Goal: Task Accomplishment & Management: Manage account settings

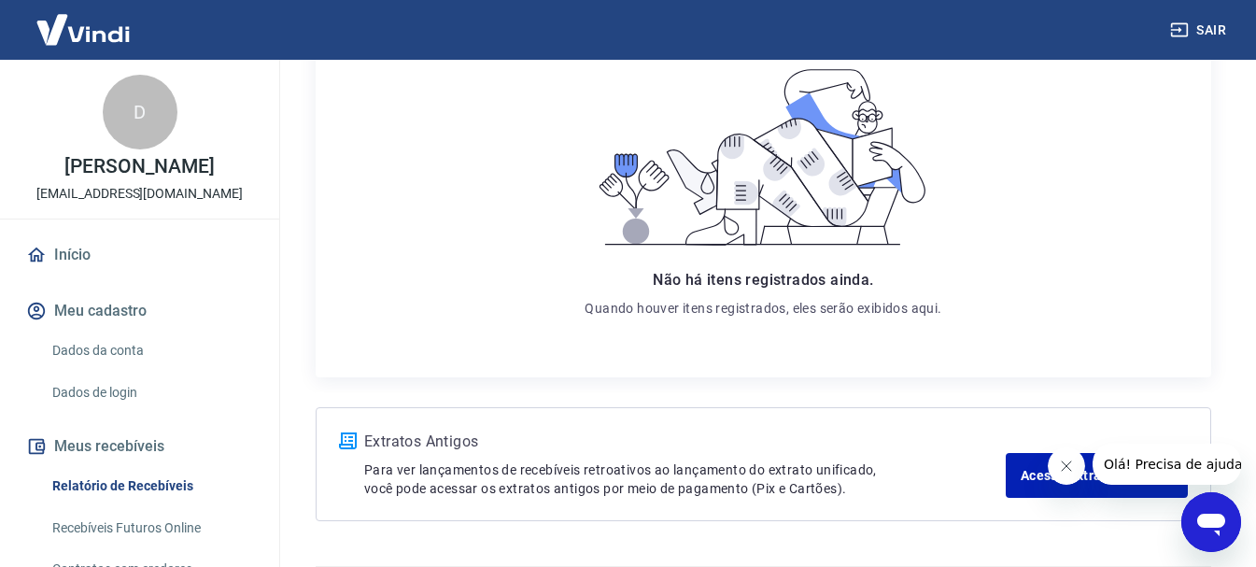
scroll to position [360, 0]
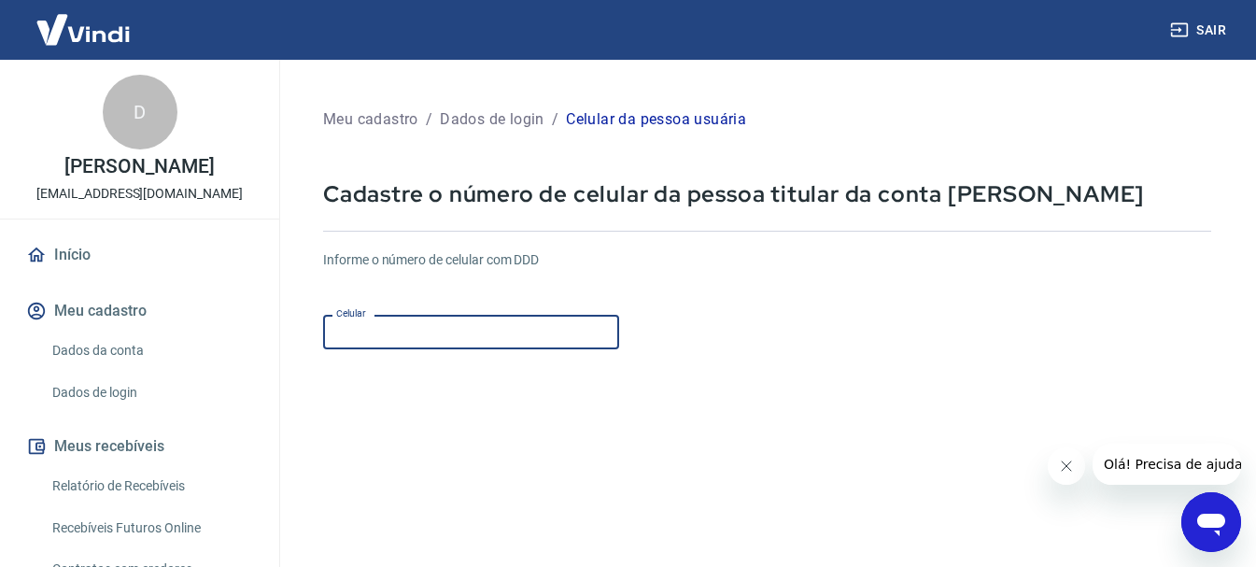
click at [450, 326] on input "Celular" at bounding box center [471, 332] width 296 height 35
type input "[PHONE_NUMBER]"
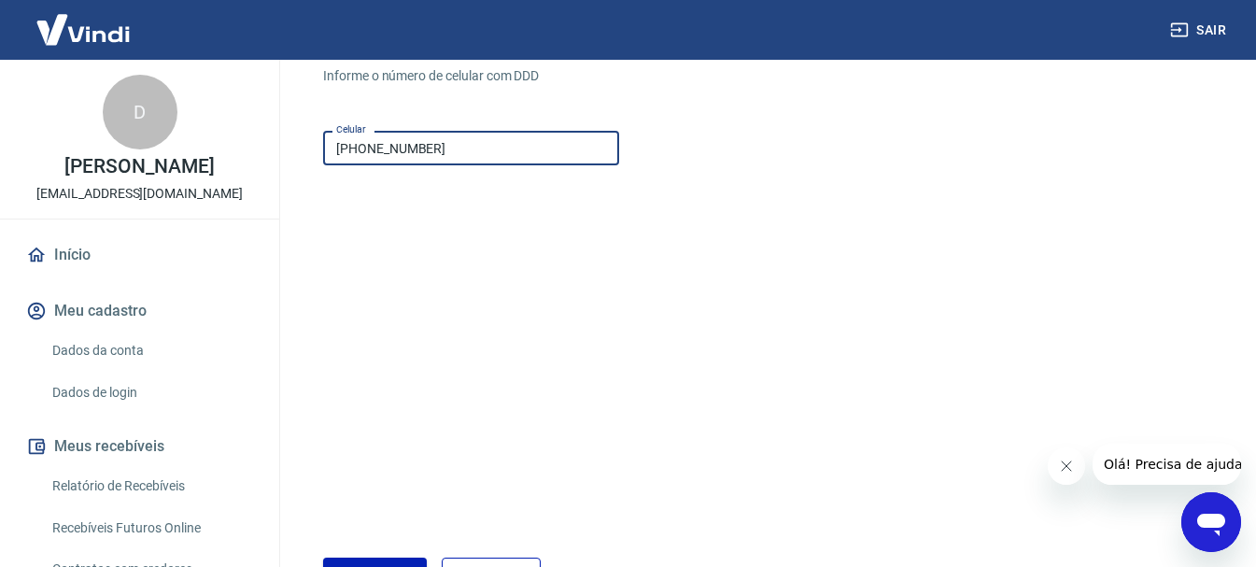
scroll to position [318, 0]
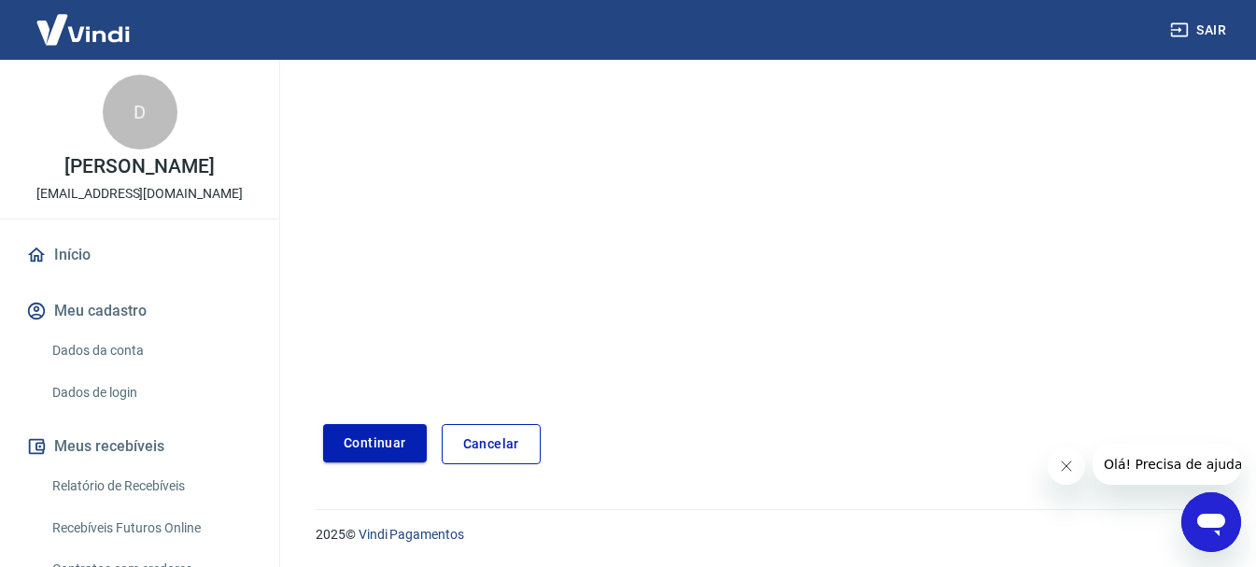
click at [361, 440] on button "Continuar" at bounding box center [375, 443] width 104 height 38
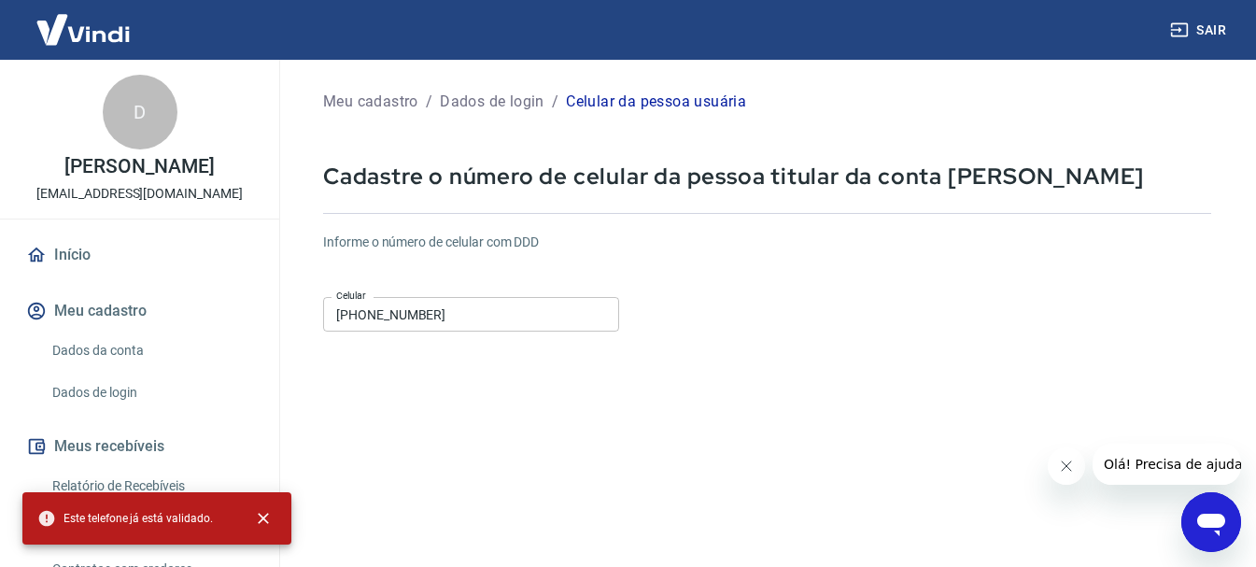
scroll to position [0, 0]
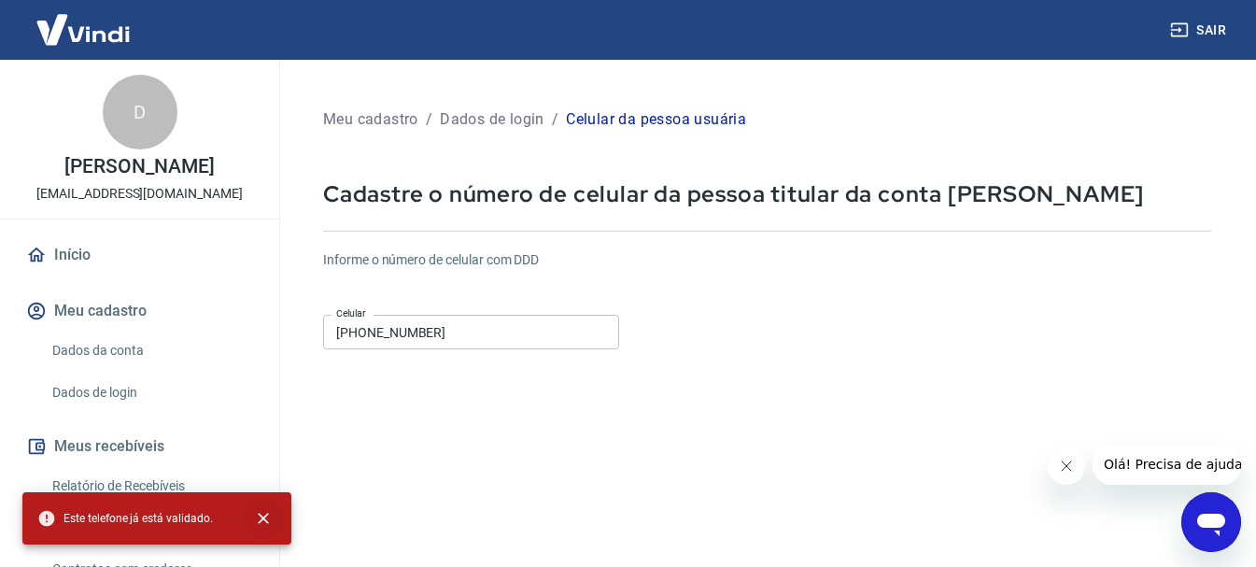
click at [257, 525] on icon "close" at bounding box center [263, 518] width 19 height 19
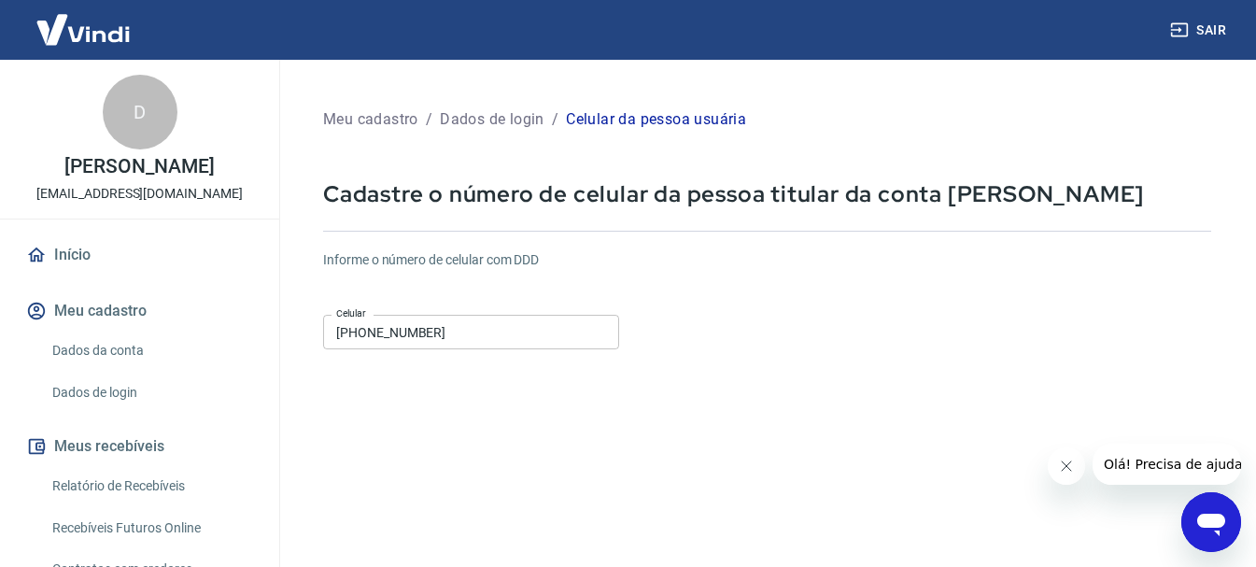
click at [1223, 516] on icon "Abrir janela de mensagens" at bounding box center [1211, 525] width 28 height 22
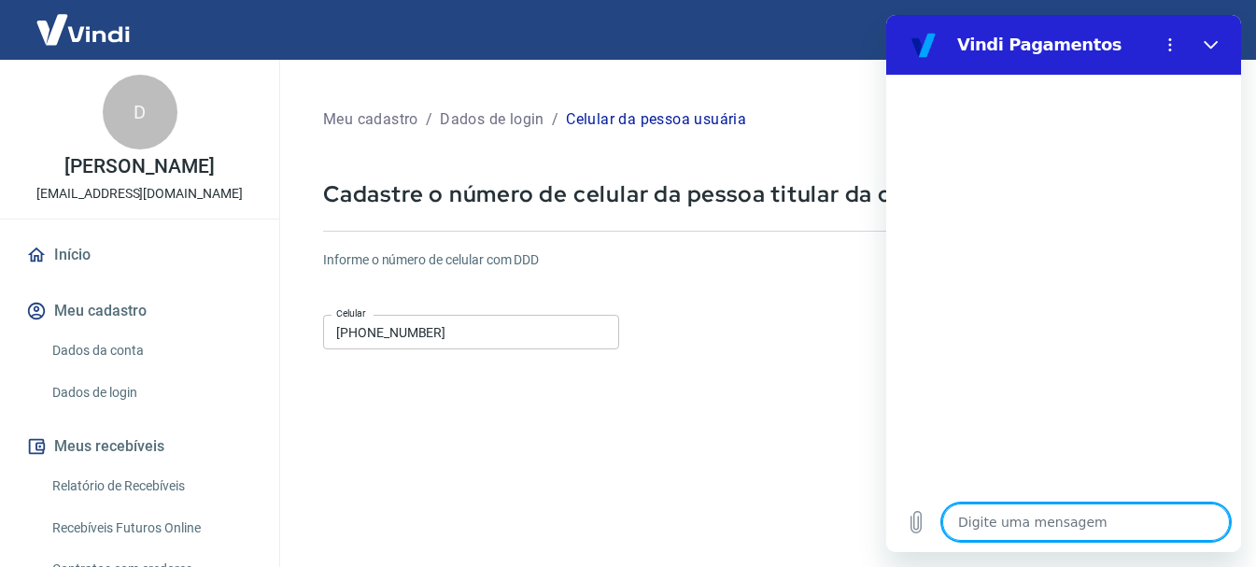
type textarea "B"
type textarea "x"
type textarea "Bo"
type textarea "x"
type textarea "Bo"
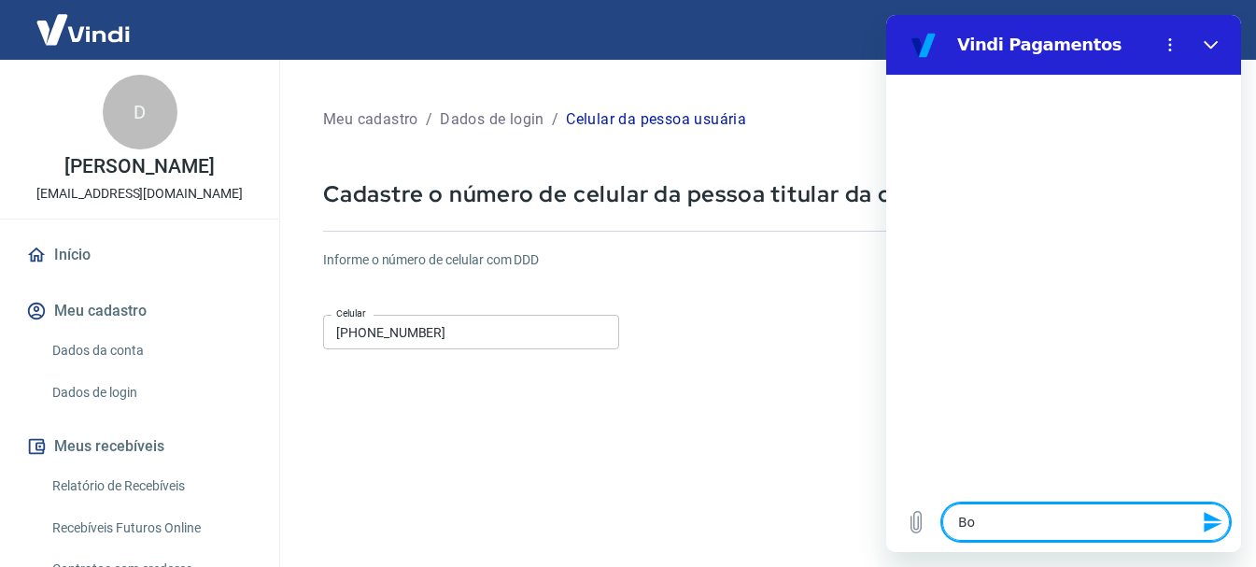
type textarea "x"
type textarea "Bo a"
type textarea "x"
type textarea "Bo at"
type textarea "x"
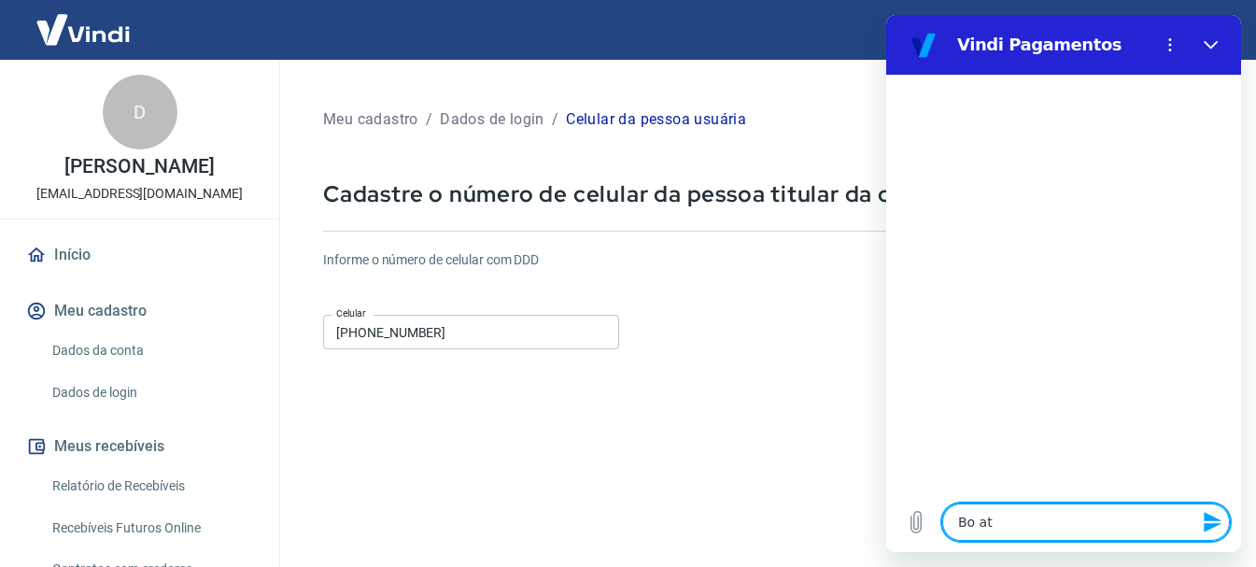
type textarea "Bo a"
type textarea "x"
type textarea "Bo"
type textarea "x"
type textarea "Bo"
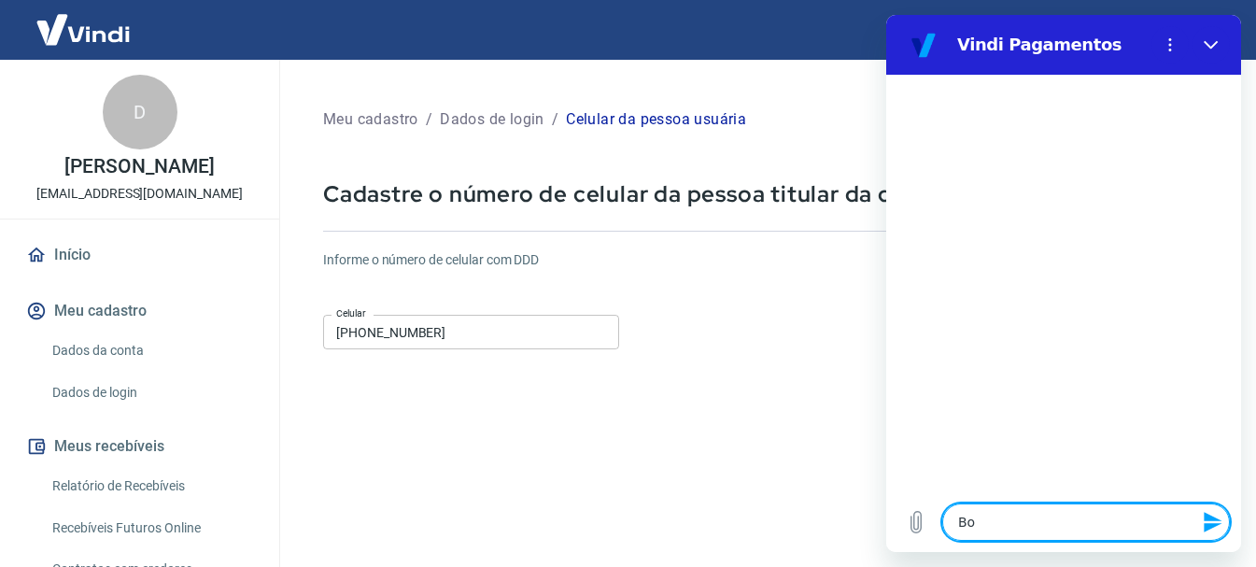
type textarea "x"
type textarea "Boa"
type textarea "x"
type textarea "Boa"
type textarea "x"
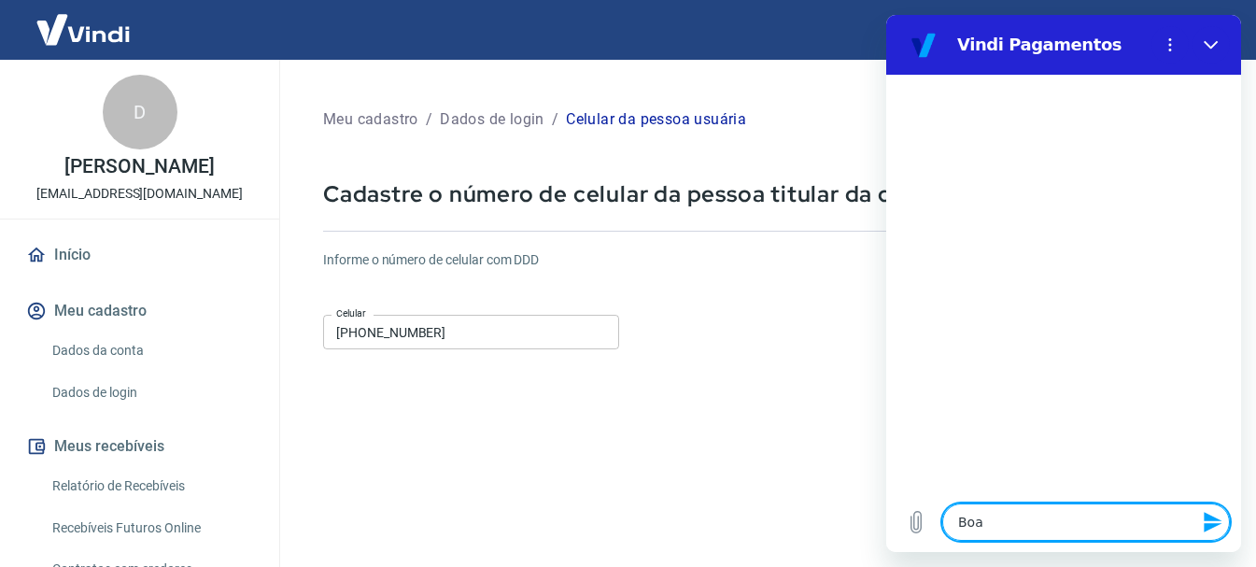
type textarea "Boa t"
type textarea "x"
type textarea "Boa ta"
type textarea "x"
type textarea "Boa tar"
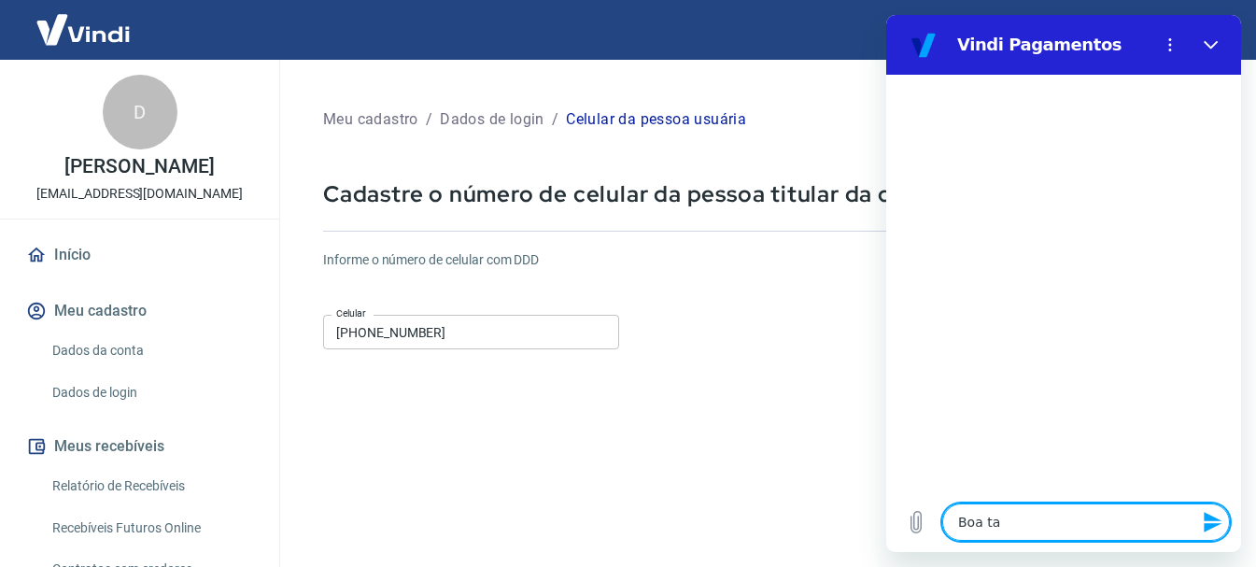
type textarea "x"
type textarea "Boa tard"
type textarea "x"
type textarea "Boa tarde"
type textarea "x"
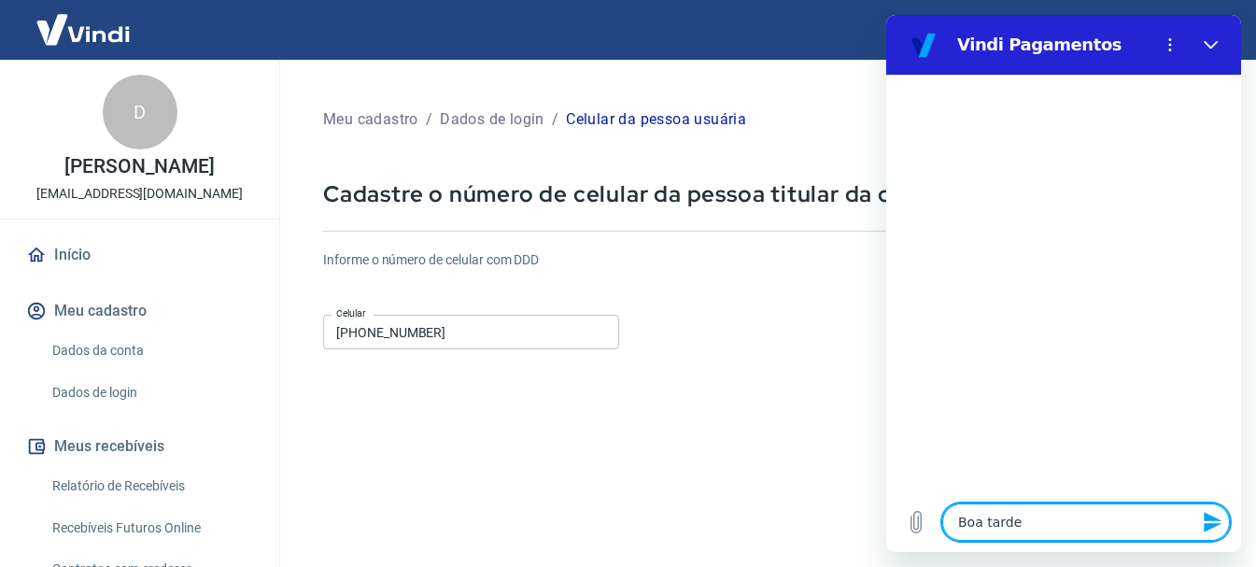
type textarea "Boa tarde"
type textarea "x"
type textarea "Boa tarde t"
type textarea "x"
type textarea "Boa tarde tu"
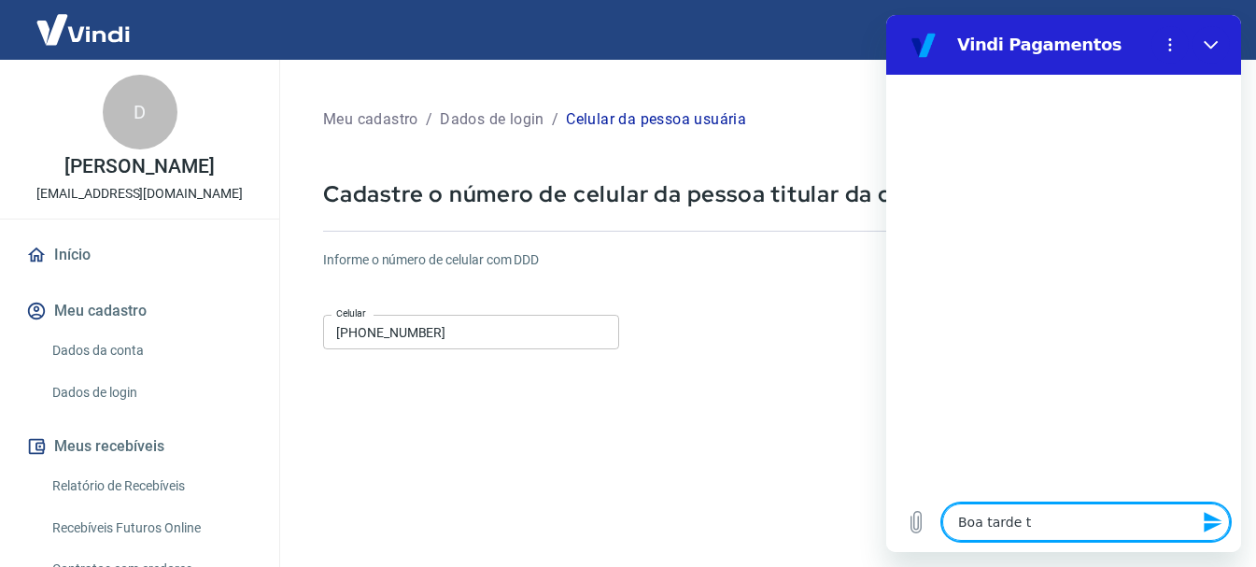
type textarea "x"
type textarea "Boa tarde tud"
type textarea "x"
type textarea "Boa tarde tudo"
type textarea "x"
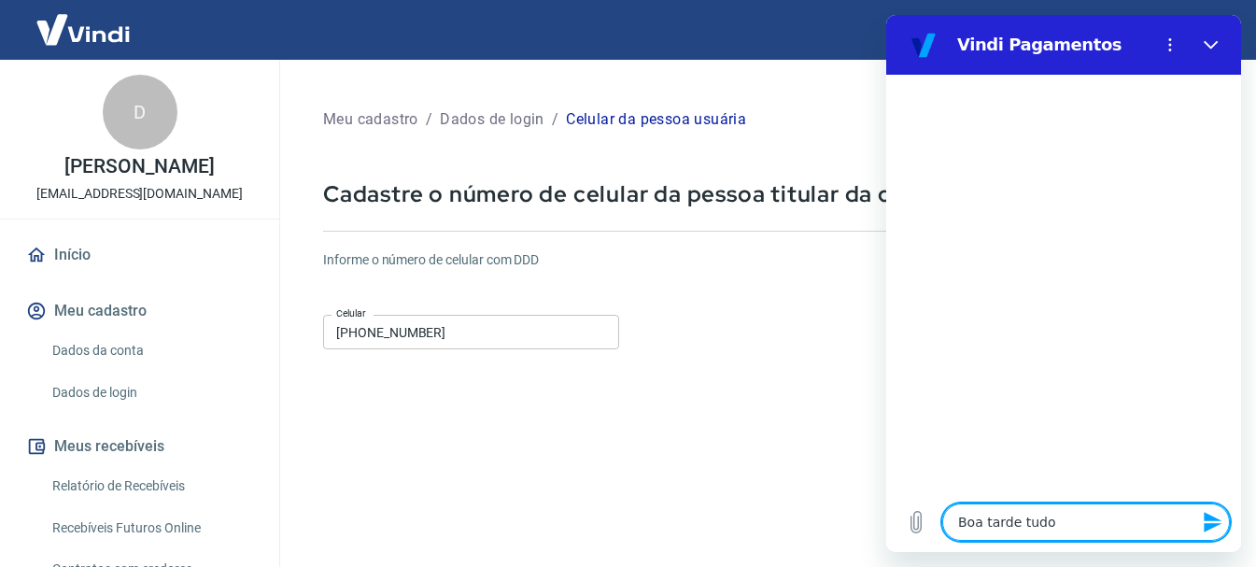
type textarea "Boa tarde tudo"
type textarea "x"
type textarea "Boa tarde tudo b"
type textarea "x"
type textarea "Boa tarde tudo be"
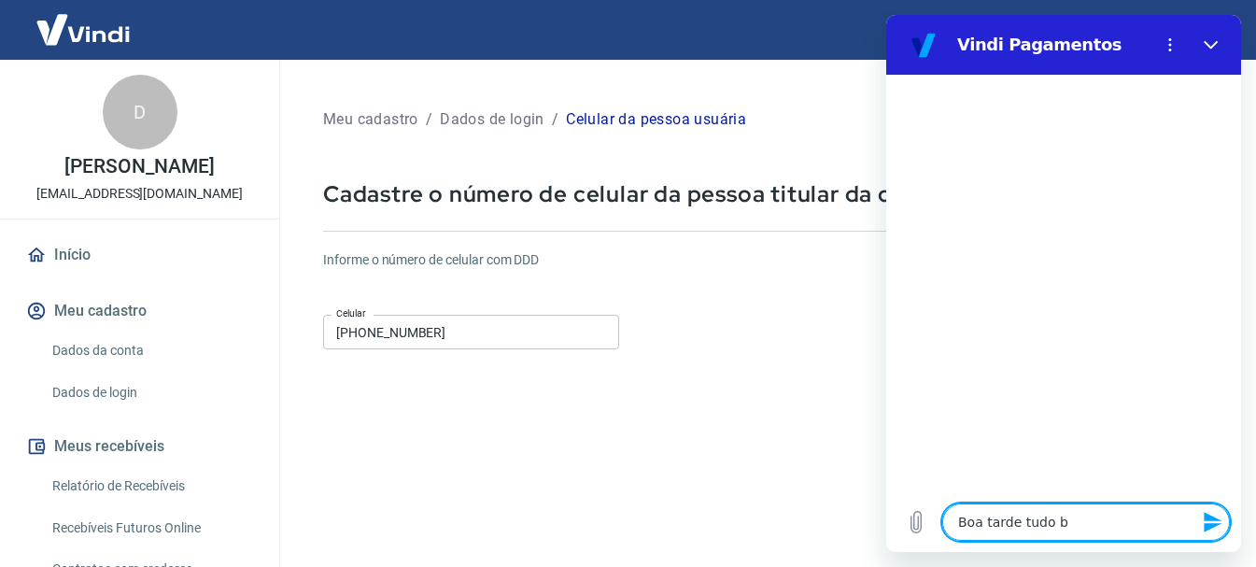
type textarea "x"
type textarea "Boa tarde tudo bem"
type textarea "x"
type textarea "Boa tarde tudo bem?"
type textarea "x"
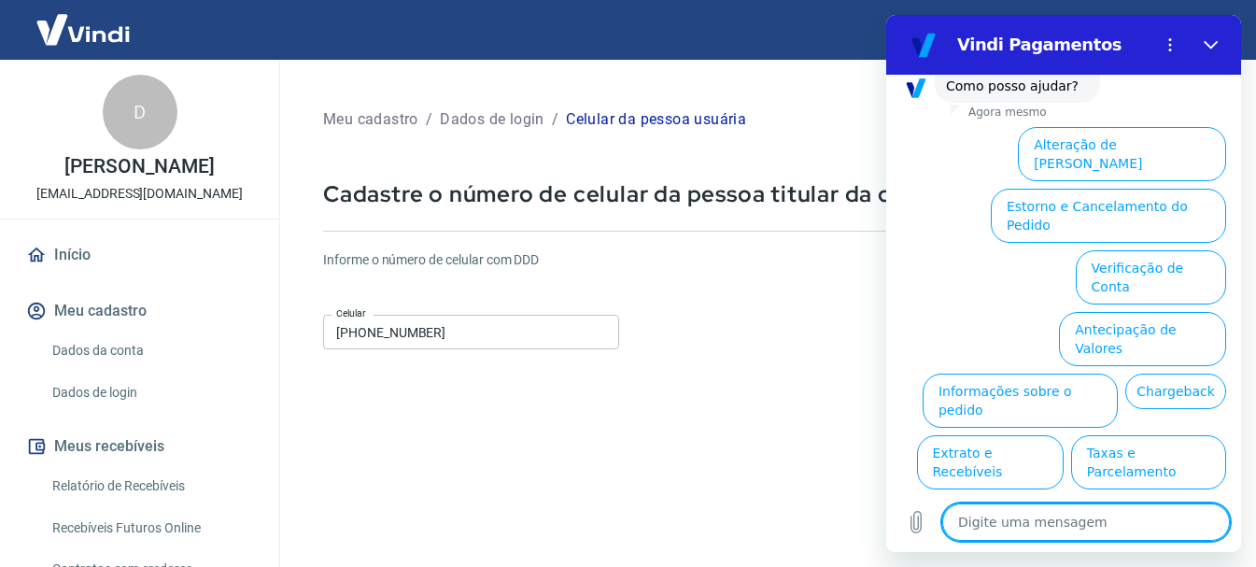
scroll to position [161, 0]
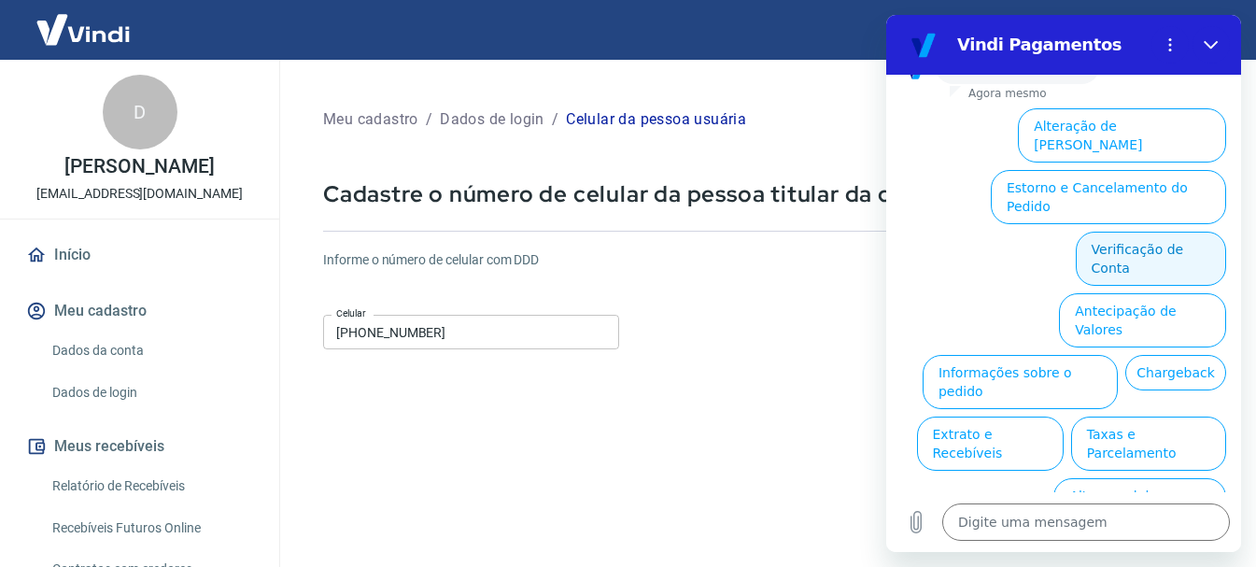
click at [1117, 232] on button "Verificação de Conta" at bounding box center [1151, 259] width 150 height 54
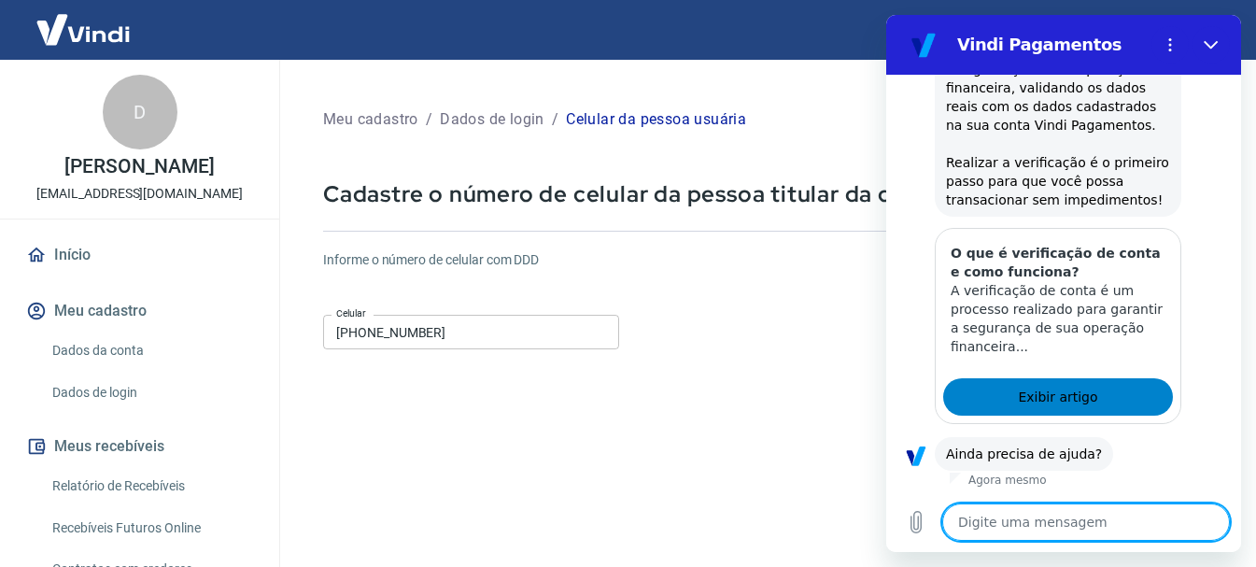
scroll to position [346, 0]
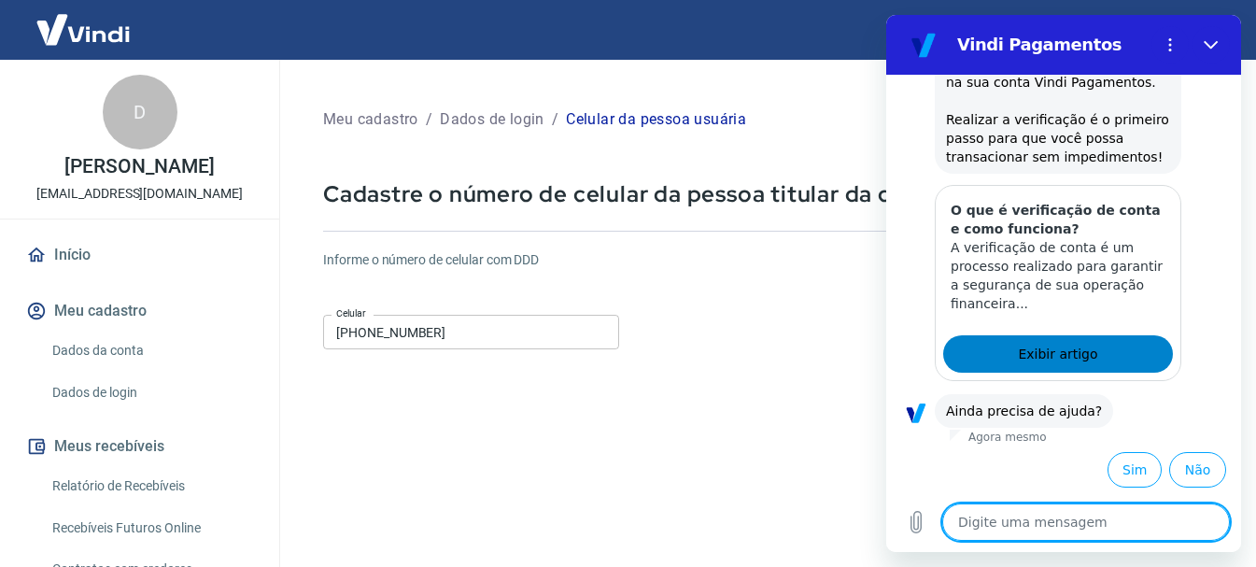
click at [1042, 342] on link "Exibir artigo" at bounding box center [1058, 353] width 230 height 37
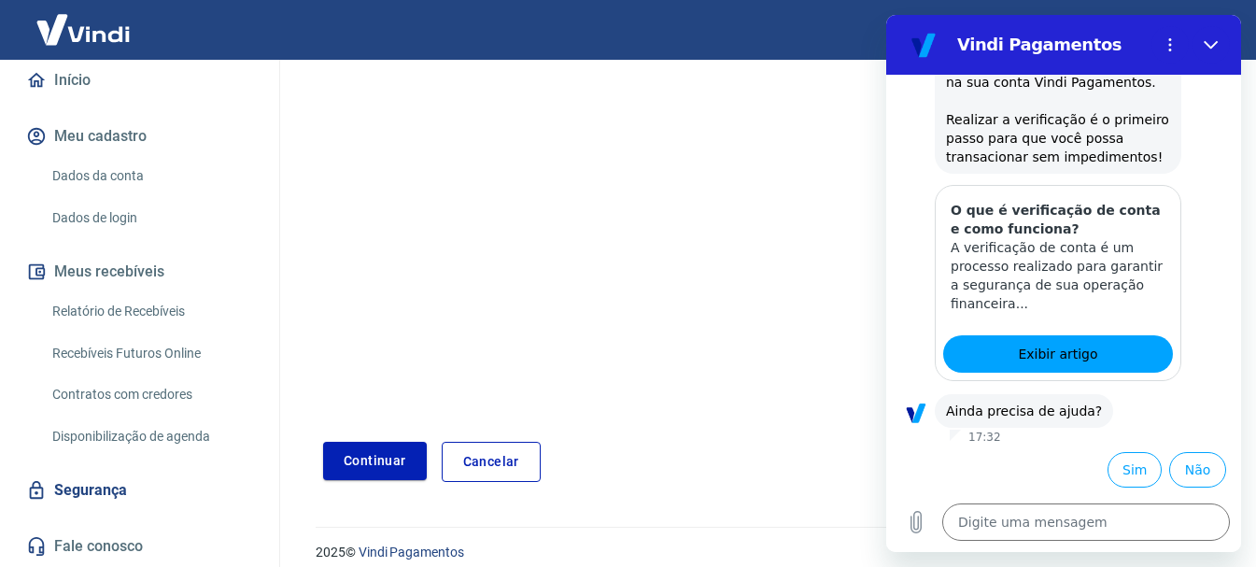
scroll to position [318, 0]
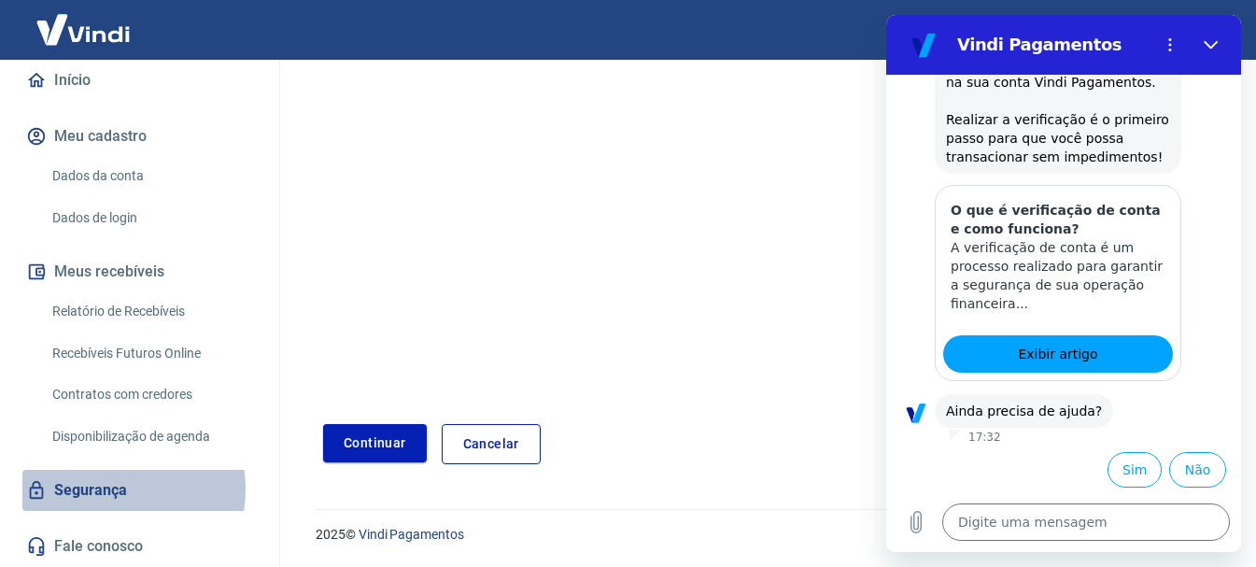
click at [101, 489] on link "Segurança" at bounding box center [139, 490] width 234 height 41
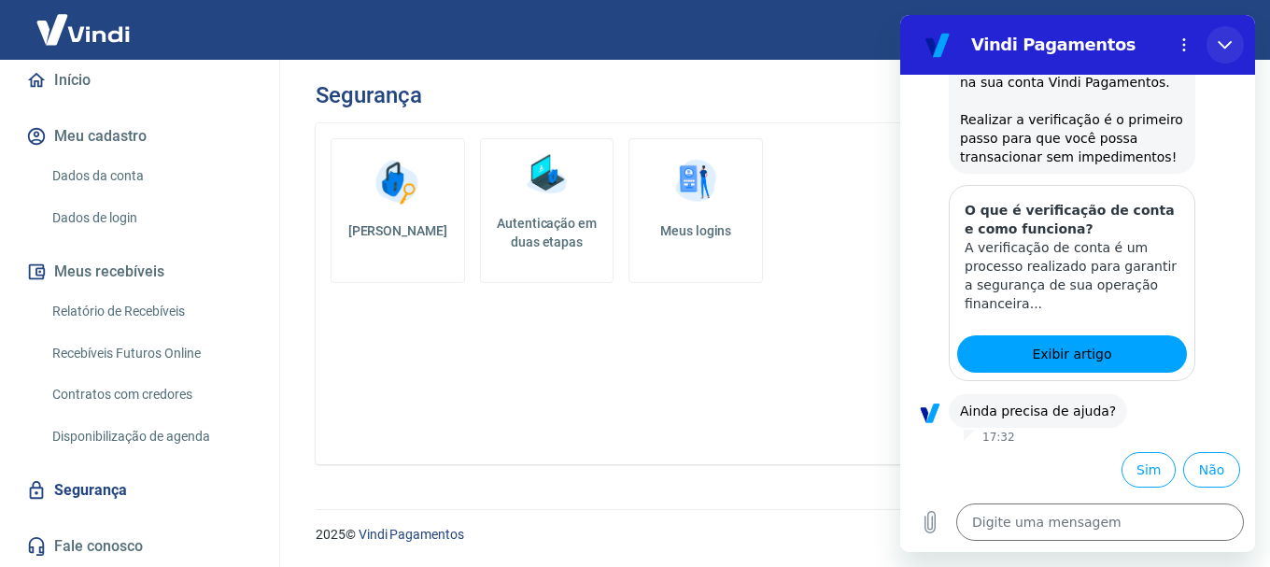
click at [1228, 40] on icon "Fechar" at bounding box center [1225, 44] width 15 height 15
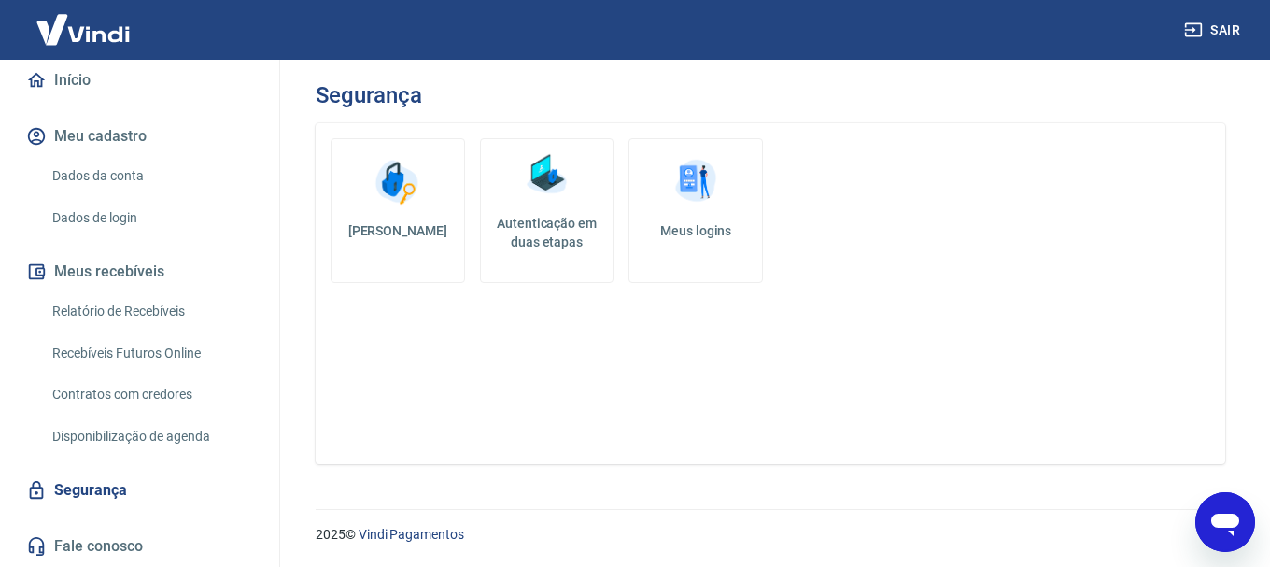
click at [77, 554] on link "Fale conosco" at bounding box center [139, 546] width 234 height 41
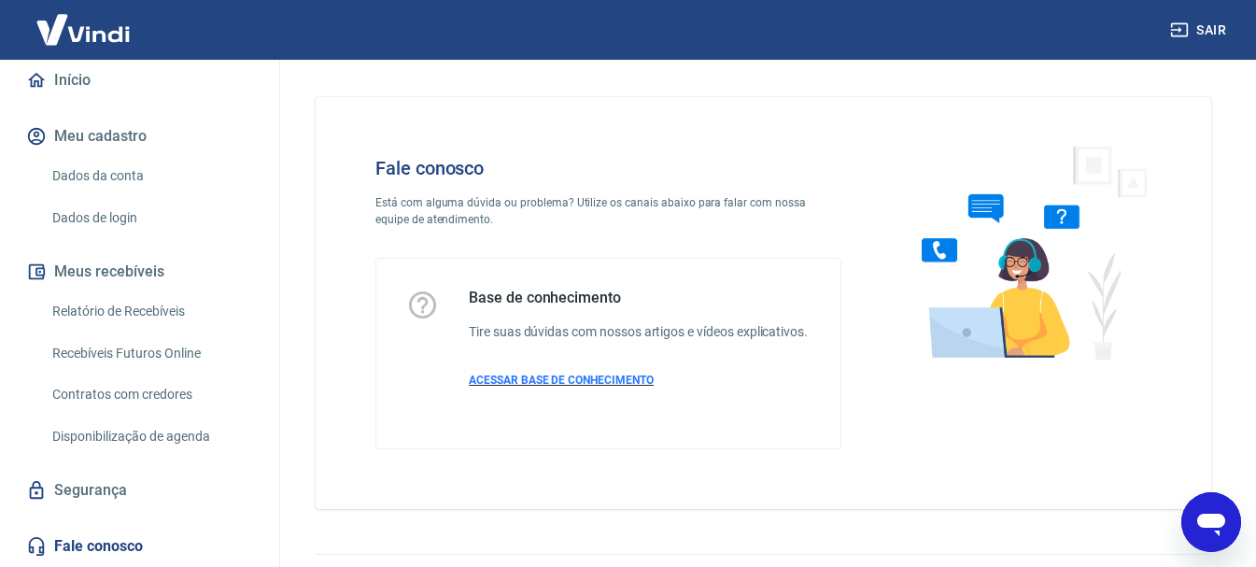
click at [594, 387] on span "ACESSAR BASE DE CONHECIMENTO" at bounding box center [561, 380] width 185 height 13
type textarea "x"
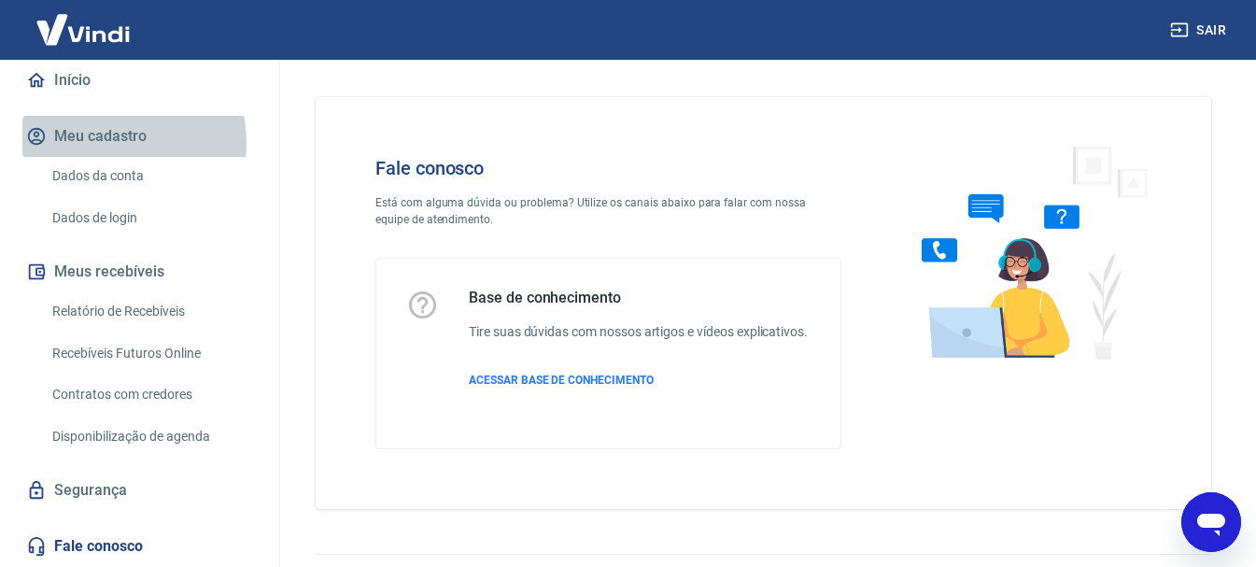
click at [106, 143] on button "Meu cadastro" at bounding box center [139, 136] width 234 height 41
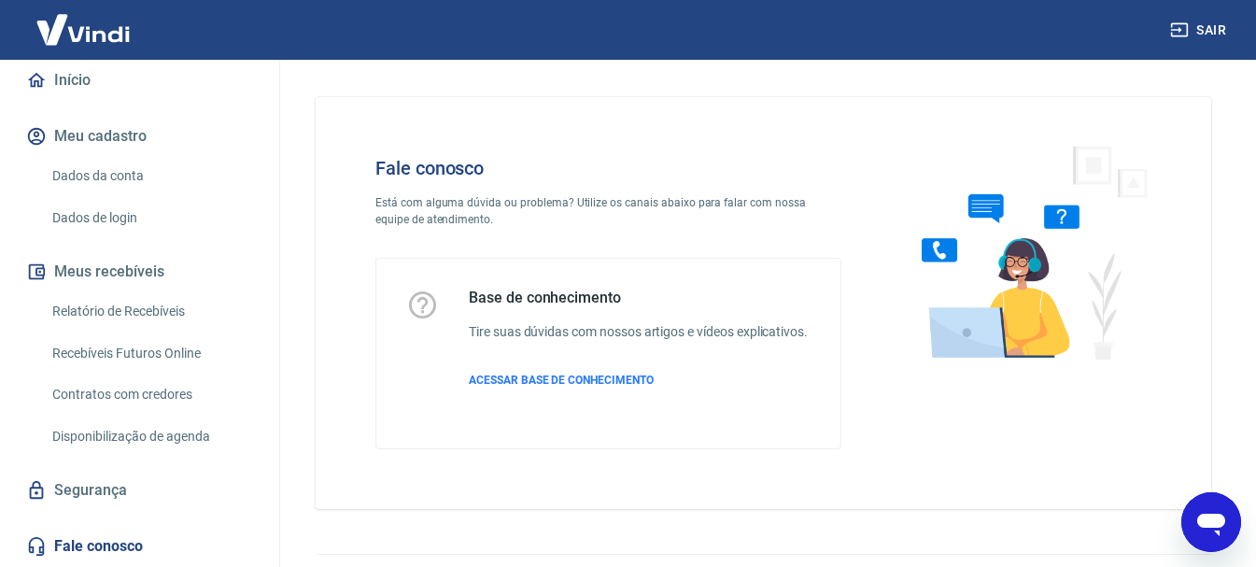
click at [106, 172] on link "Dados da conta" at bounding box center [151, 176] width 212 height 38
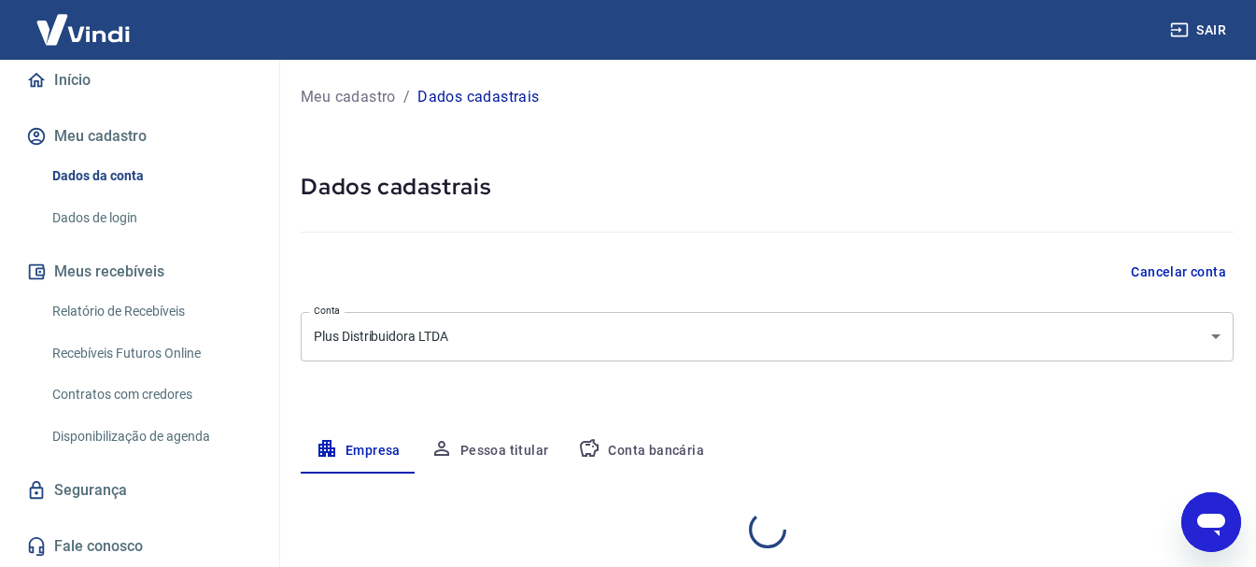
select select "MG"
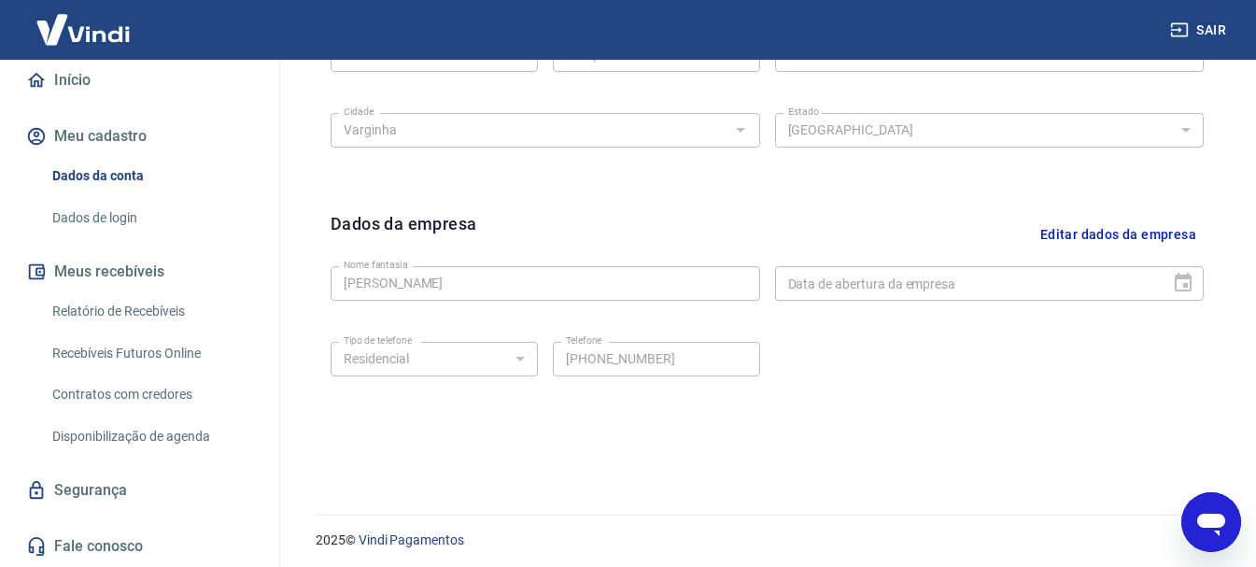
scroll to position [780, 0]
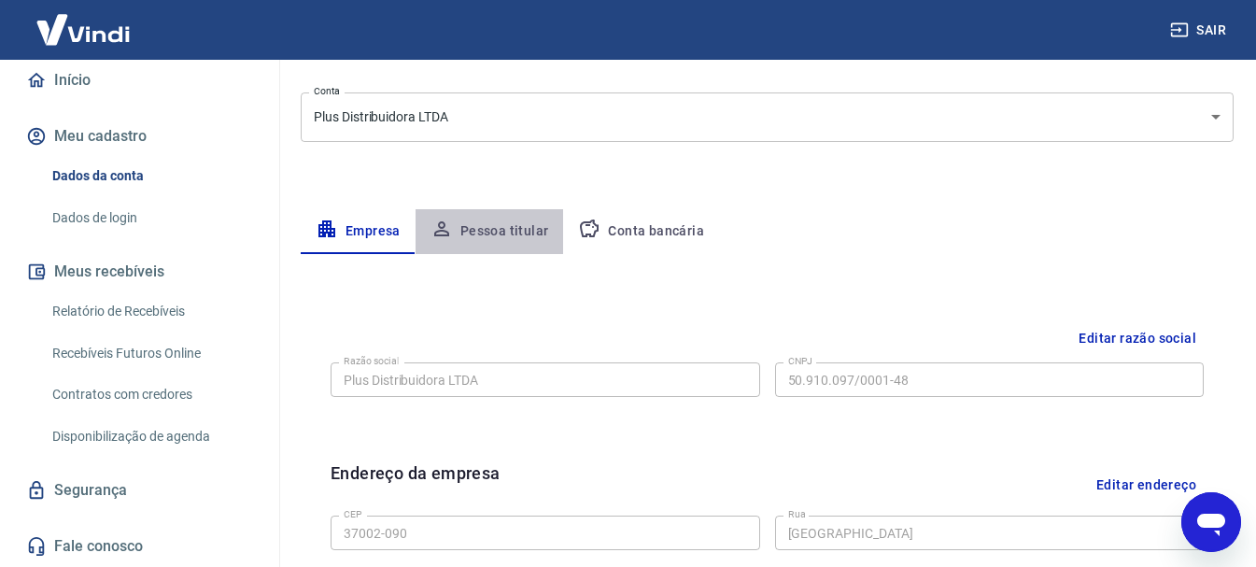
click at [494, 226] on button "Pessoa titular" at bounding box center [490, 231] width 148 height 45
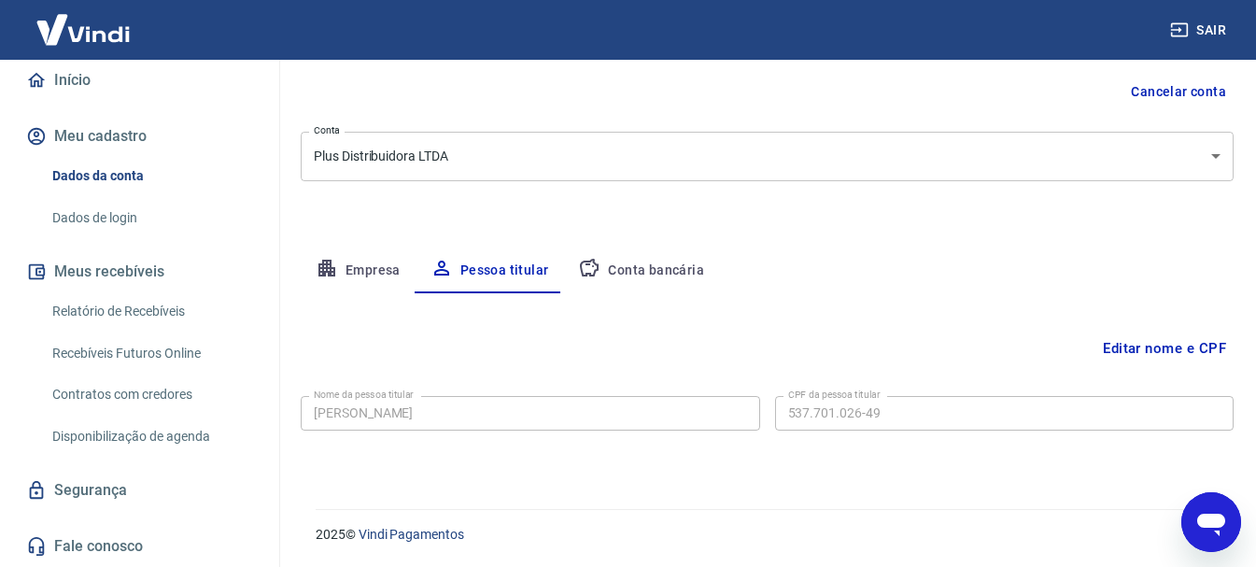
click at [102, 315] on link "Relatório de Recebíveis" at bounding box center [151, 311] width 212 height 38
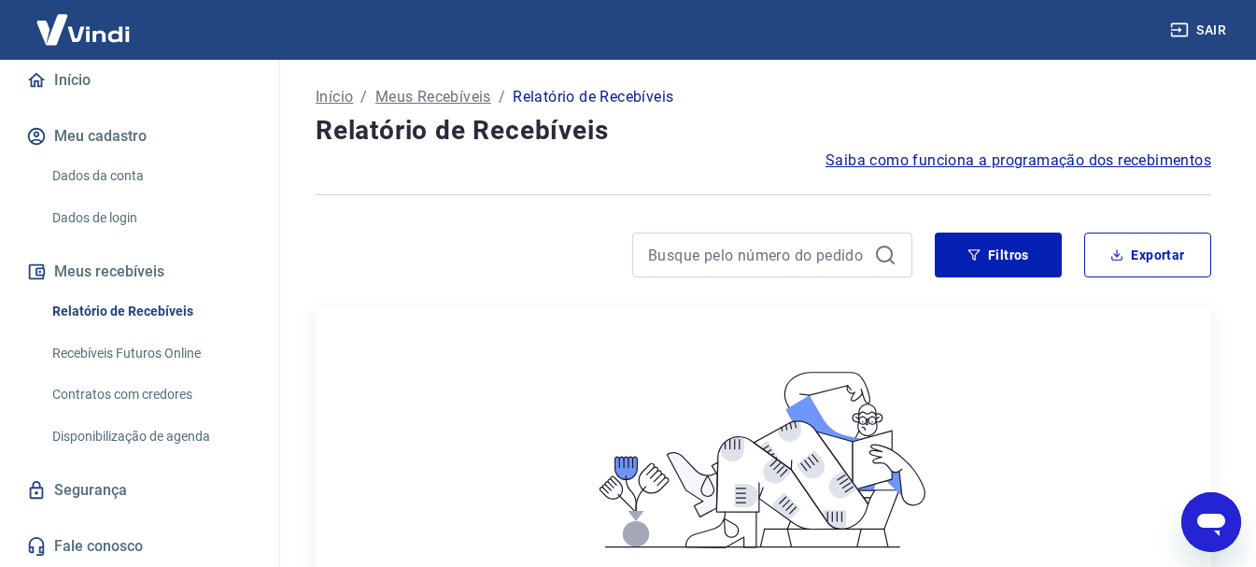
scroll to position [93, 0]
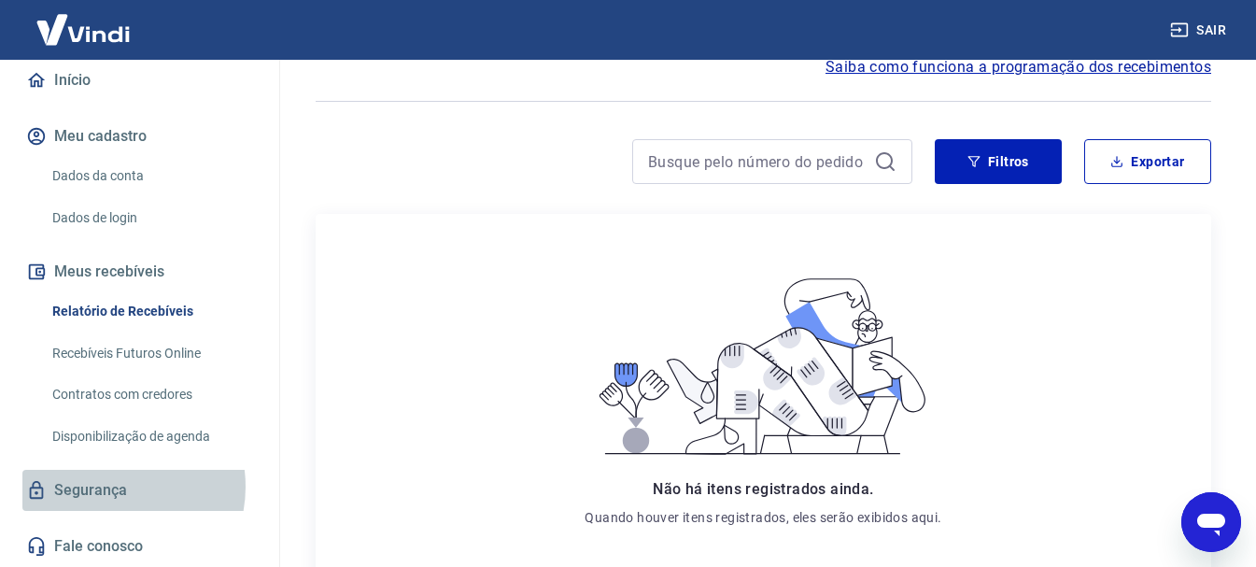
click at [107, 487] on link "Segurança" at bounding box center [139, 490] width 234 height 41
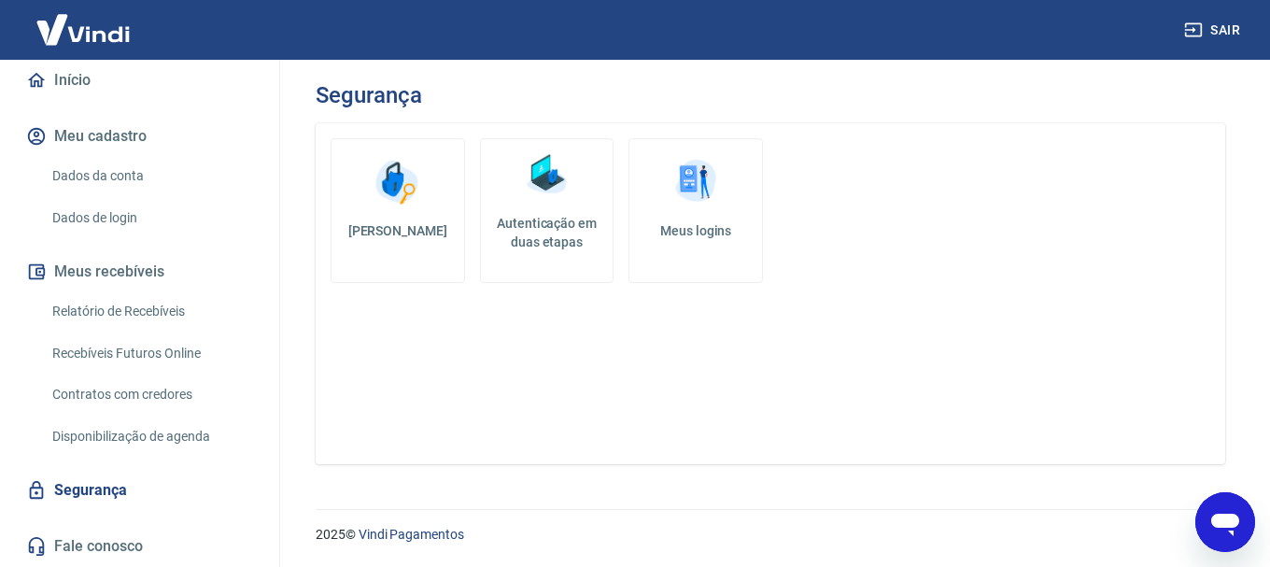
click at [1218, 510] on icon "Abrir janela de mensagens" at bounding box center [1226, 522] width 34 height 34
type textarea "x"
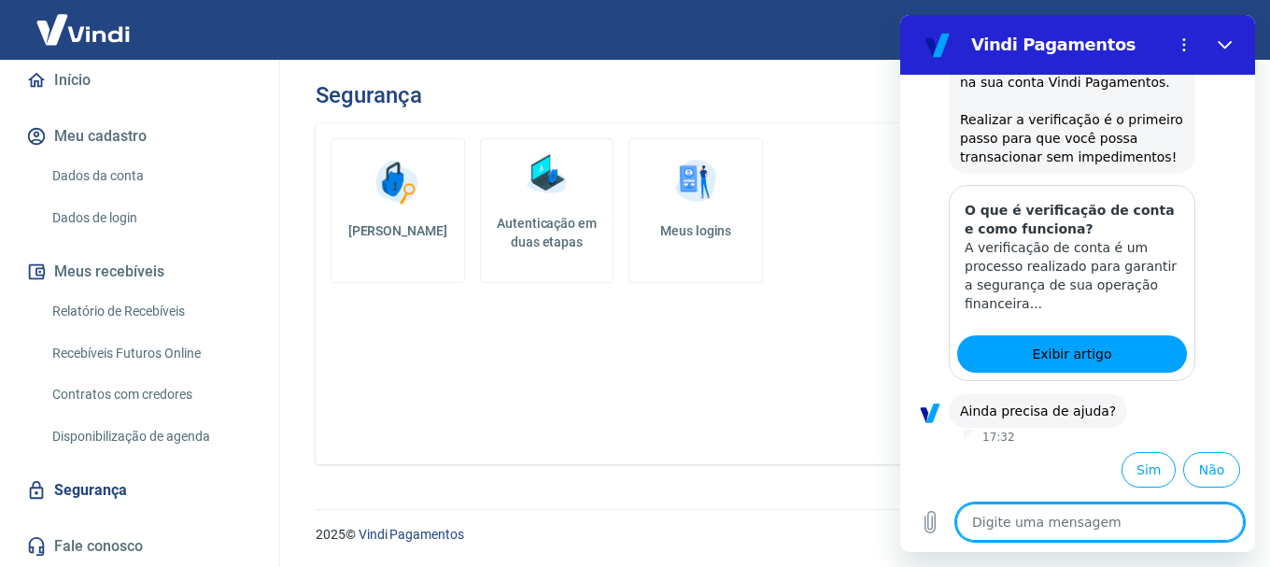
type textarea "p"
type textarea "x"
type textarea "pr"
type textarea "x"
type textarea "pre"
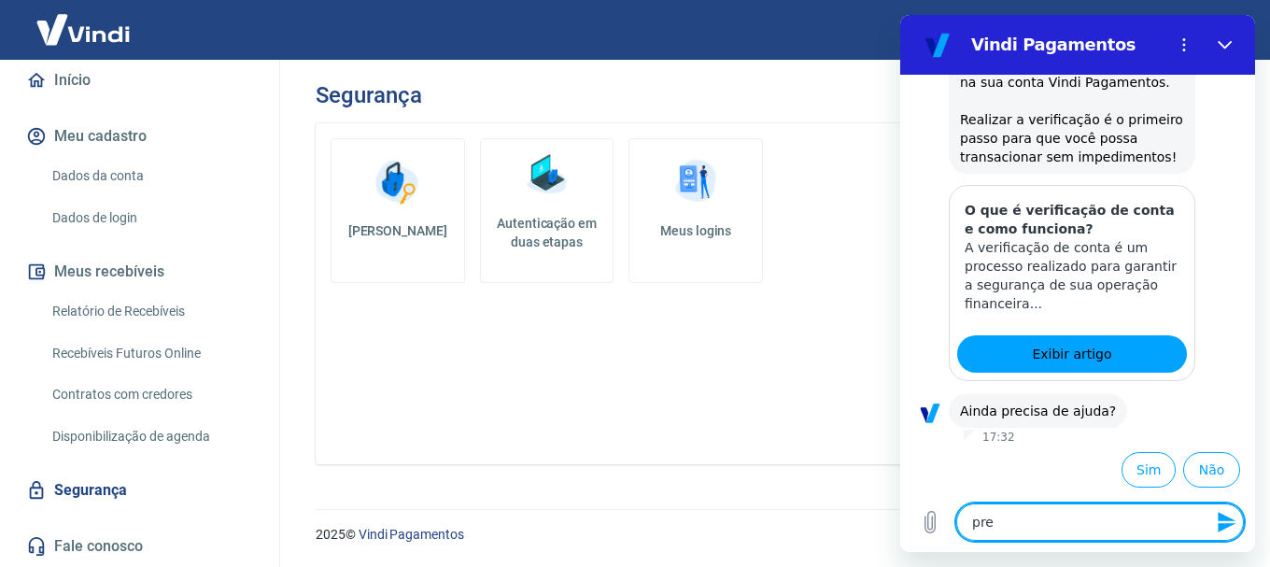
type textarea "x"
type textarea "prec"
type textarea "x"
type textarea "preci"
type textarea "x"
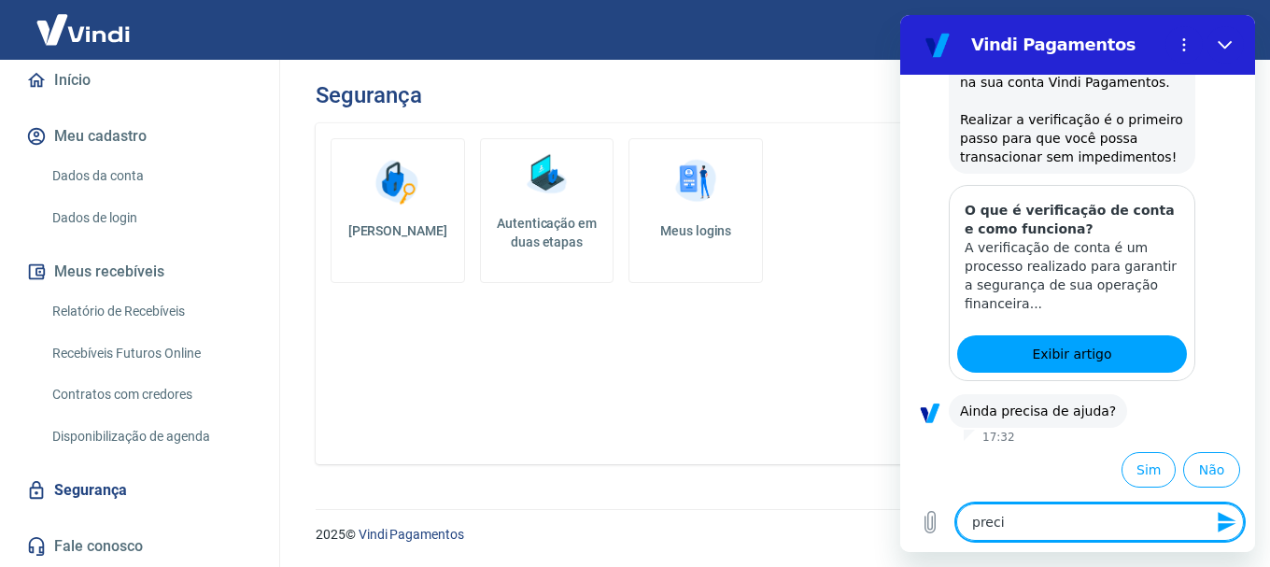
type textarea "precio"
type textarea "x"
type textarea "precios"
type textarea "x"
type textarea "precio"
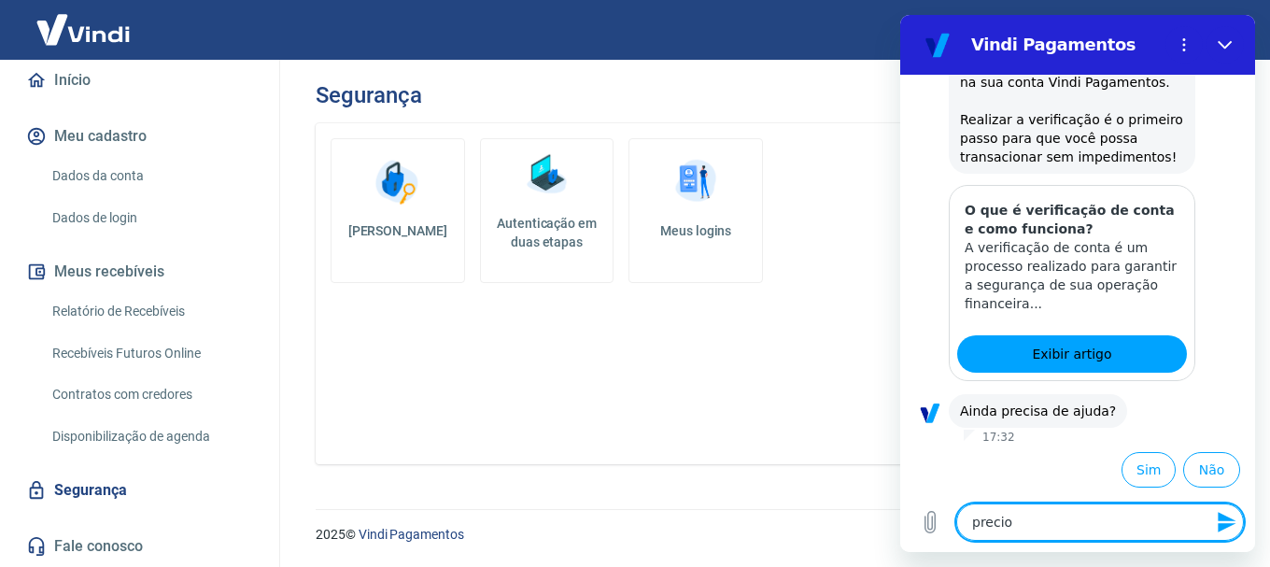
type textarea "x"
type textarea "preci"
type textarea "x"
type textarea "prec"
type textarea "x"
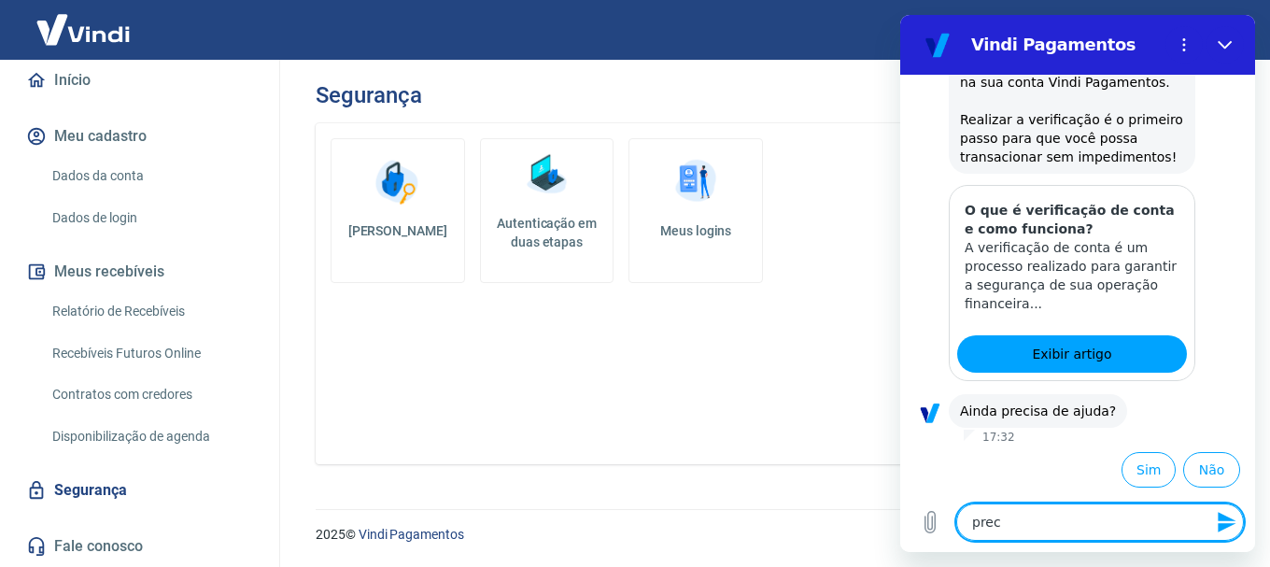
type textarea "pre"
type textarea "x"
type textarea "pr"
type textarea "x"
type textarea "p"
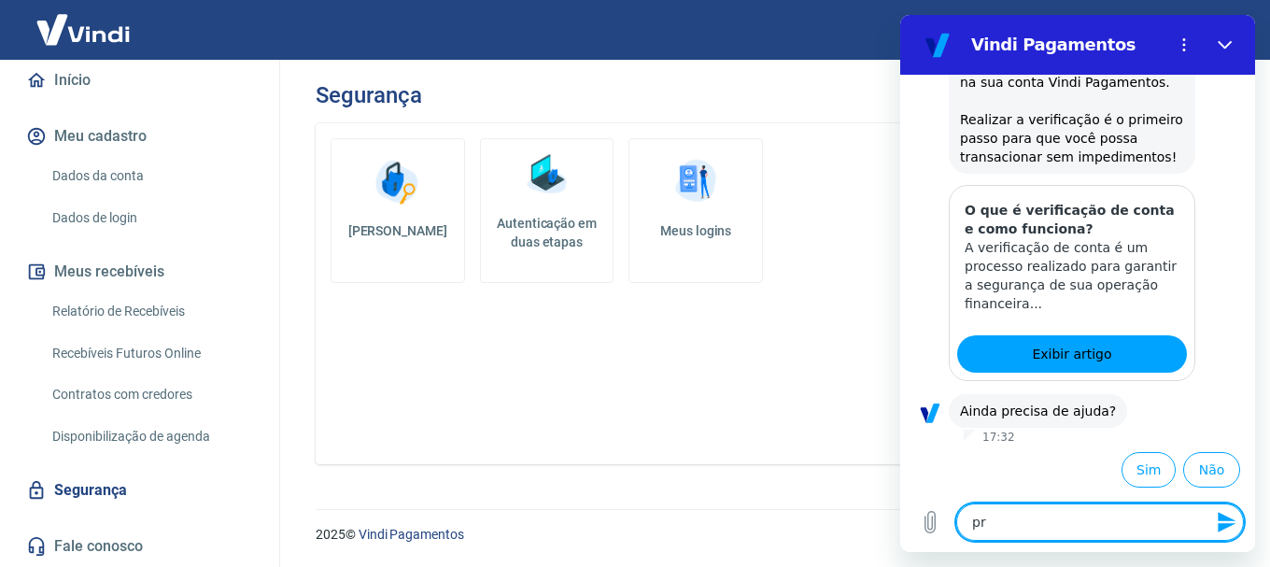
type textarea "x"
type textarea "s"
type textarea "x"
type textarea "si"
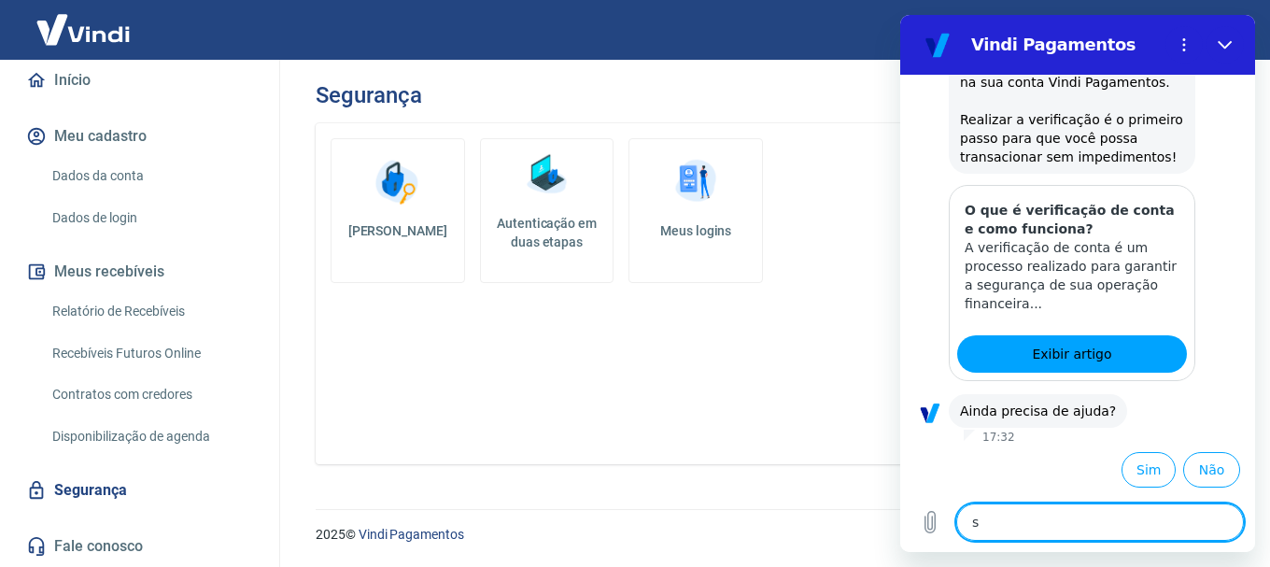
type textarea "x"
type textarea "sim"
type textarea "x"
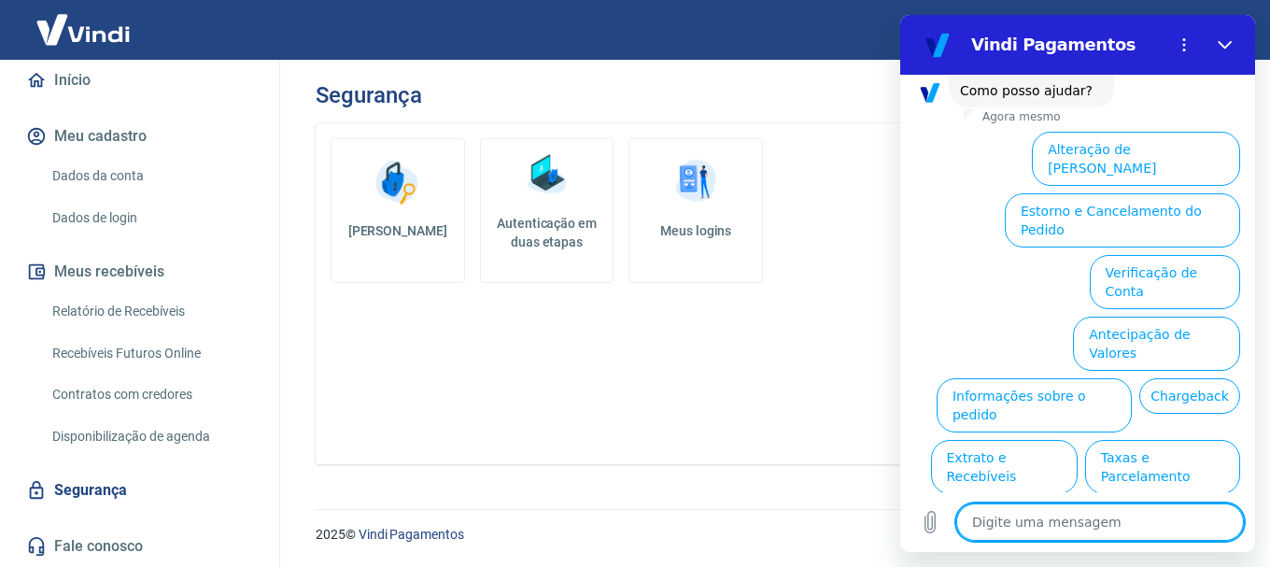
scroll to position [833, 0]
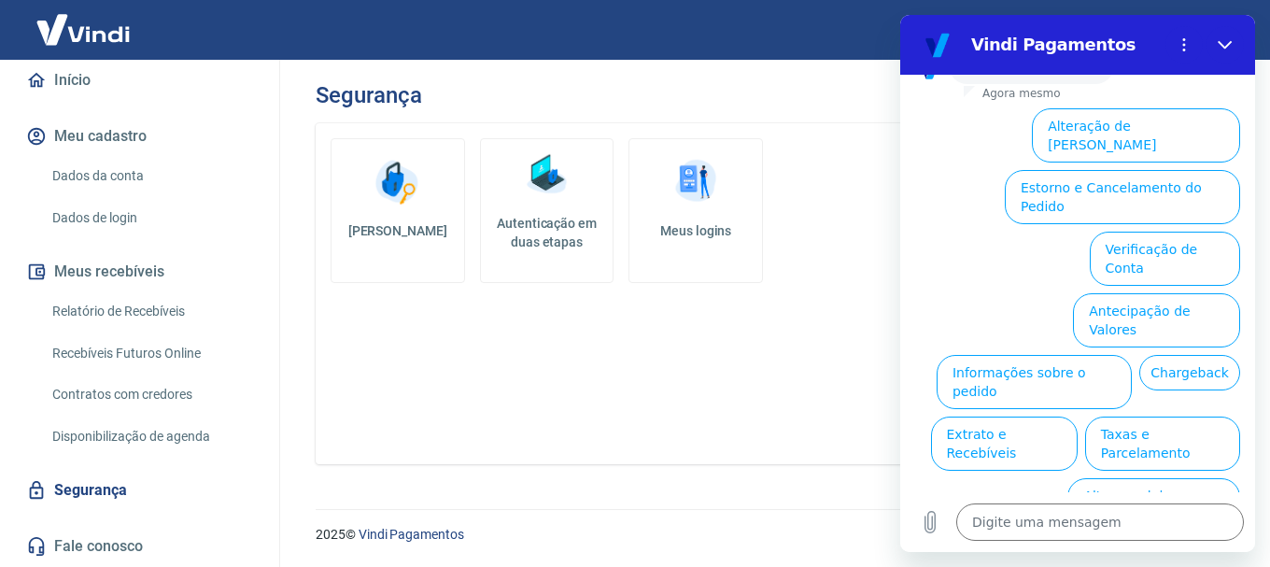
click at [722, 403] on div "Alterar senha Autenticação em duas etapas Meus logins" at bounding box center [771, 293] width 910 height 341
click at [1216, 40] on button "Fechar" at bounding box center [1225, 44] width 37 height 37
type textarea "x"
